Goal: Use online tool/utility: Utilize a website feature to perform a specific function

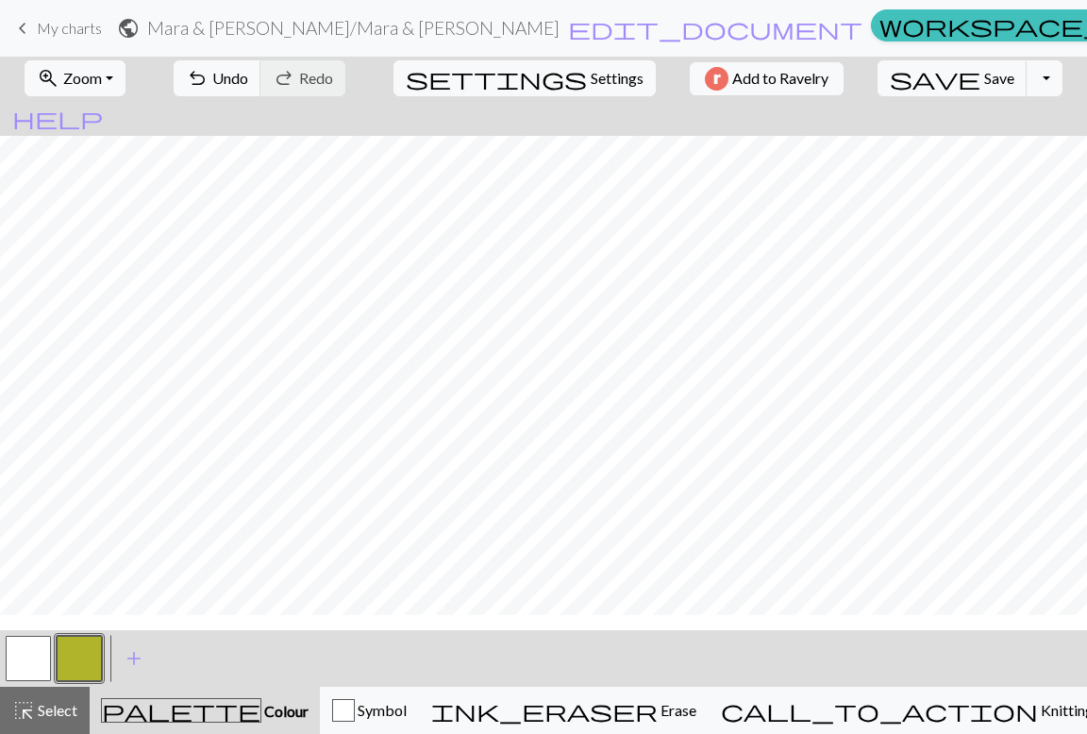
scroll to position [497, 3]
click at [36, 660] on button "button" at bounding box center [28, 658] width 45 height 45
click at [82, 656] on button "button" at bounding box center [79, 658] width 45 height 45
click at [261, 712] on span "Colour" at bounding box center [284, 711] width 47 height 18
click at [139, 660] on span "add" at bounding box center [134, 658] width 23 height 26
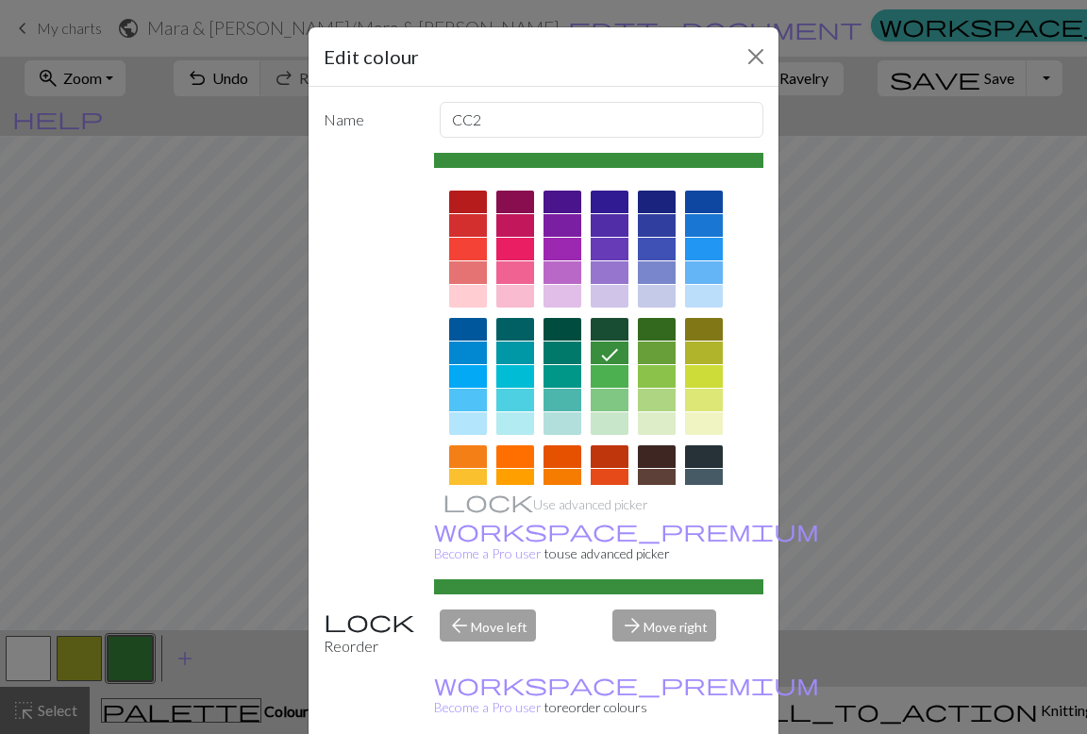
click at [600, 247] on div at bounding box center [610, 249] width 38 height 23
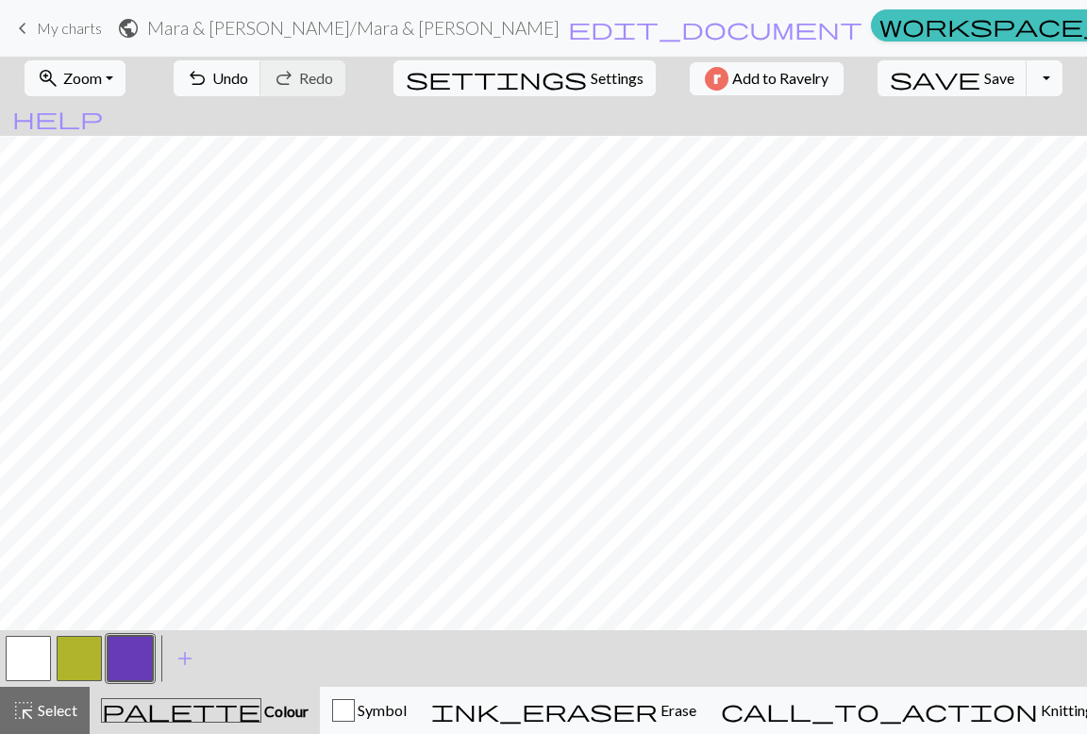
click at [89, 654] on button "button" at bounding box center [79, 658] width 45 height 45
click at [77, 643] on button "button" at bounding box center [79, 658] width 45 height 45
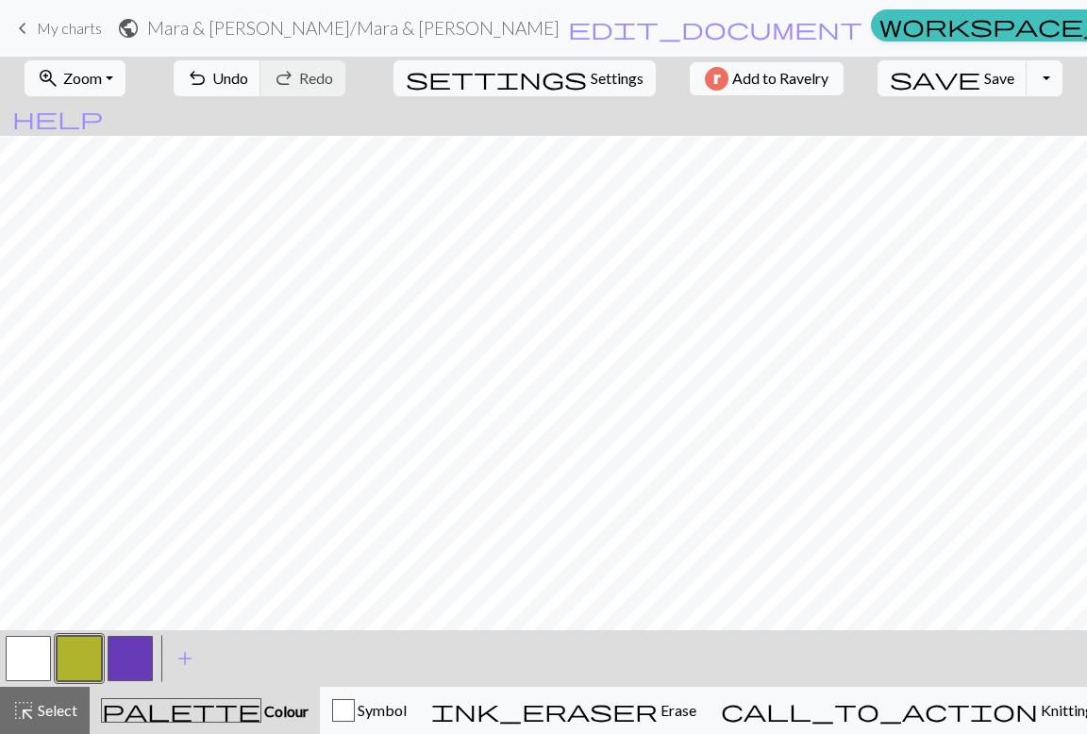
click at [25, 643] on button "button" at bounding box center [28, 658] width 45 height 45
click at [75, 660] on button "button" at bounding box center [79, 658] width 45 height 45
click at [41, 651] on button "button" at bounding box center [28, 658] width 45 height 45
click at [135, 658] on button "button" at bounding box center [130, 658] width 45 height 45
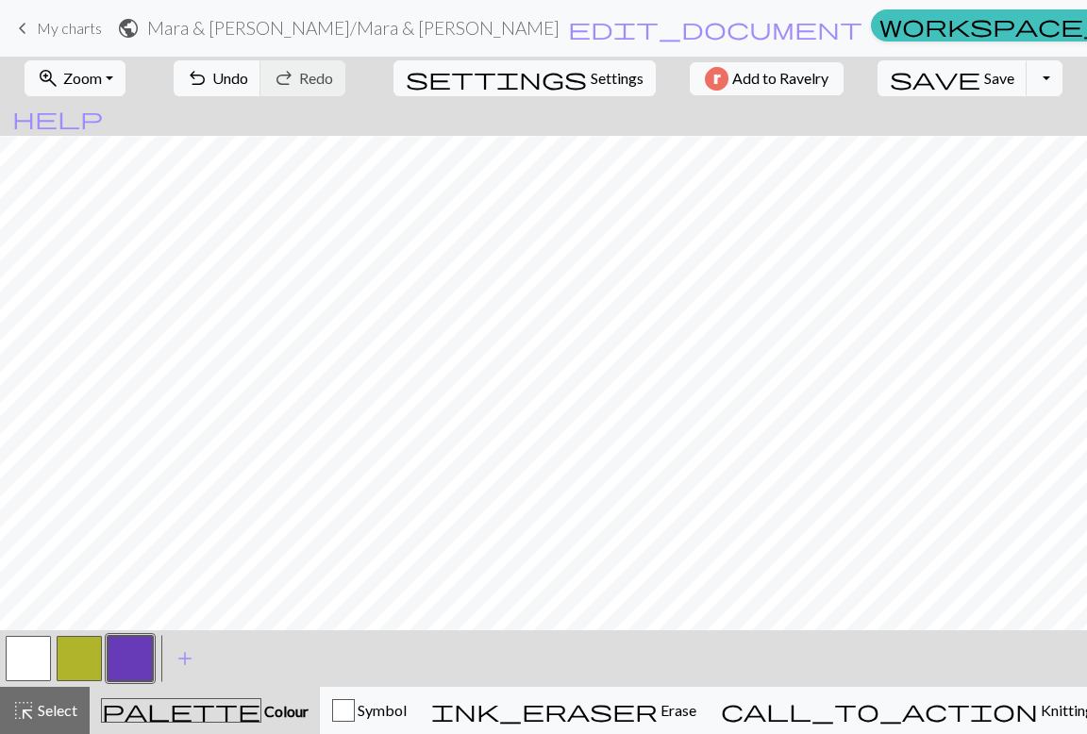
click at [35, 650] on button "button" at bounding box center [28, 658] width 45 height 45
click at [117, 655] on button "button" at bounding box center [130, 658] width 45 height 45
click at [39, 660] on button "button" at bounding box center [28, 658] width 45 height 45
click at [114, 658] on button "button" at bounding box center [130, 658] width 45 height 45
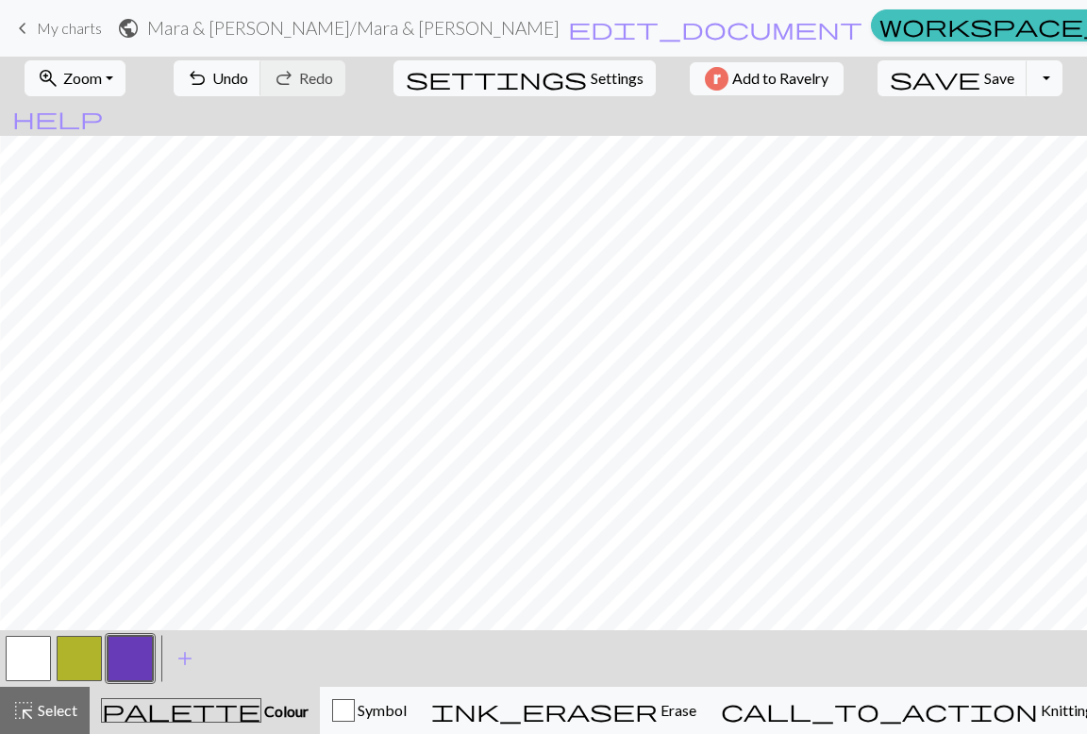
click at [35, 659] on button "button" at bounding box center [28, 658] width 45 height 45
click at [128, 654] on button "button" at bounding box center [130, 658] width 45 height 45
click at [43, 663] on button "button" at bounding box center [28, 658] width 45 height 45
click at [136, 660] on button "button" at bounding box center [130, 658] width 45 height 45
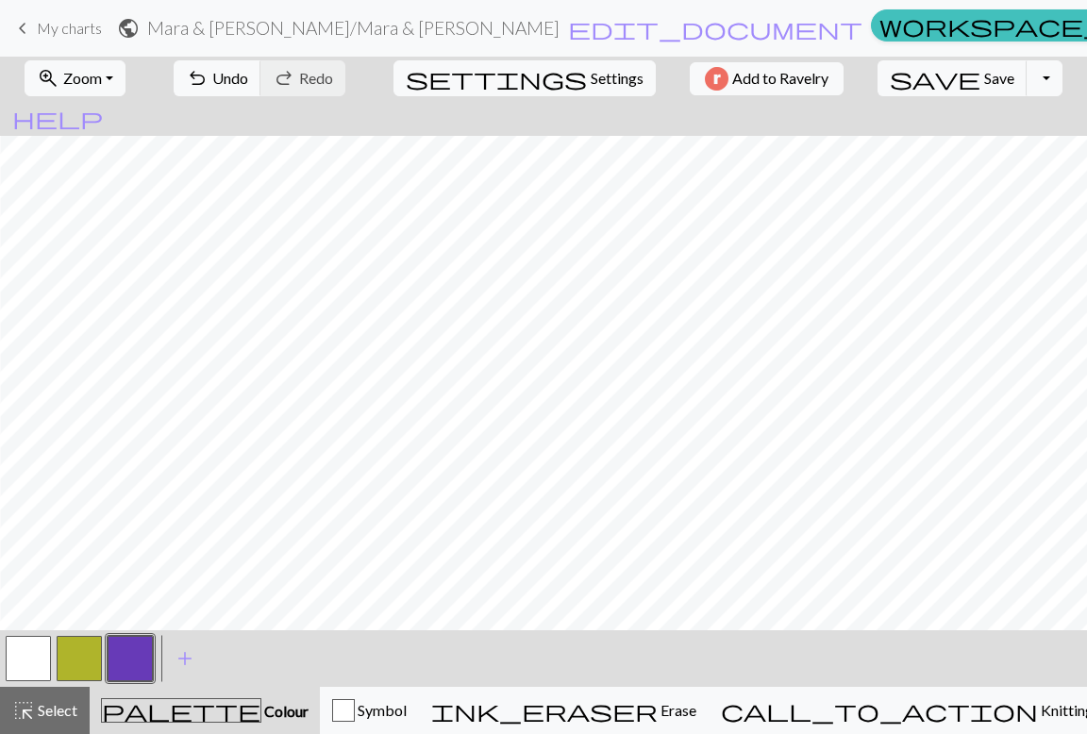
click at [9, 659] on button "button" at bounding box center [28, 658] width 45 height 45
click at [141, 651] on button "button" at bounding box center [130, 658] width 45 height 45
